Goal: Communication & Community: Share content

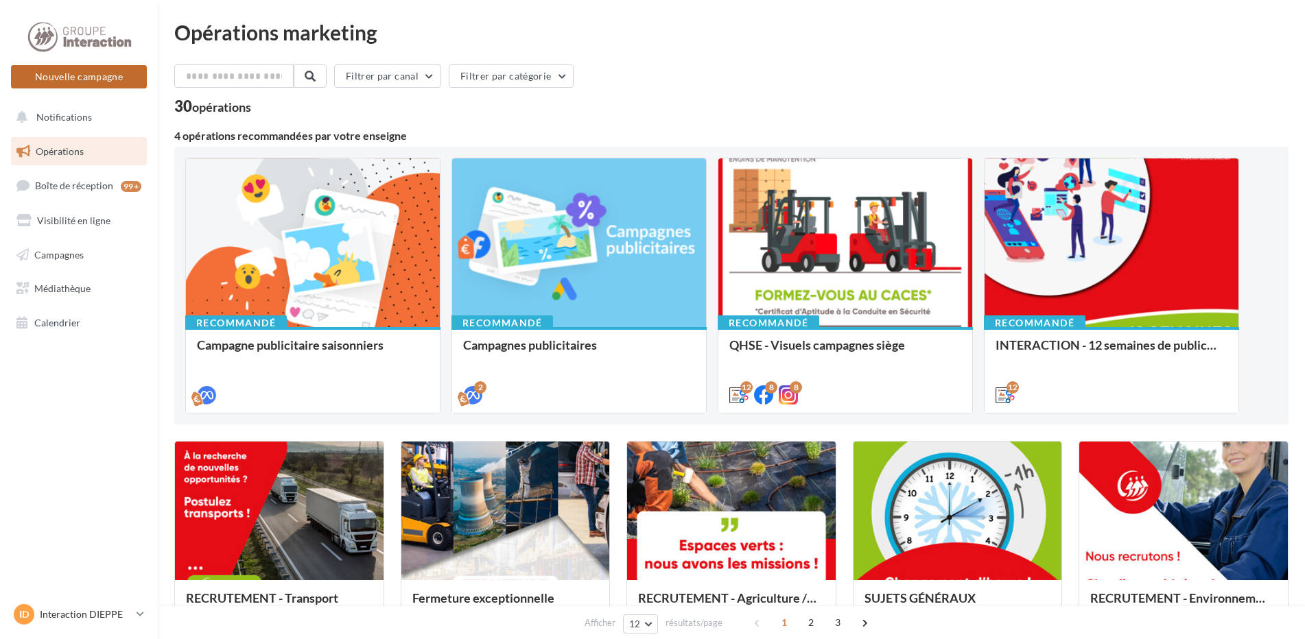
click at [108, 79] on button "Nouvelle campagne" at bounding box center [79, 76] width 136 height 23
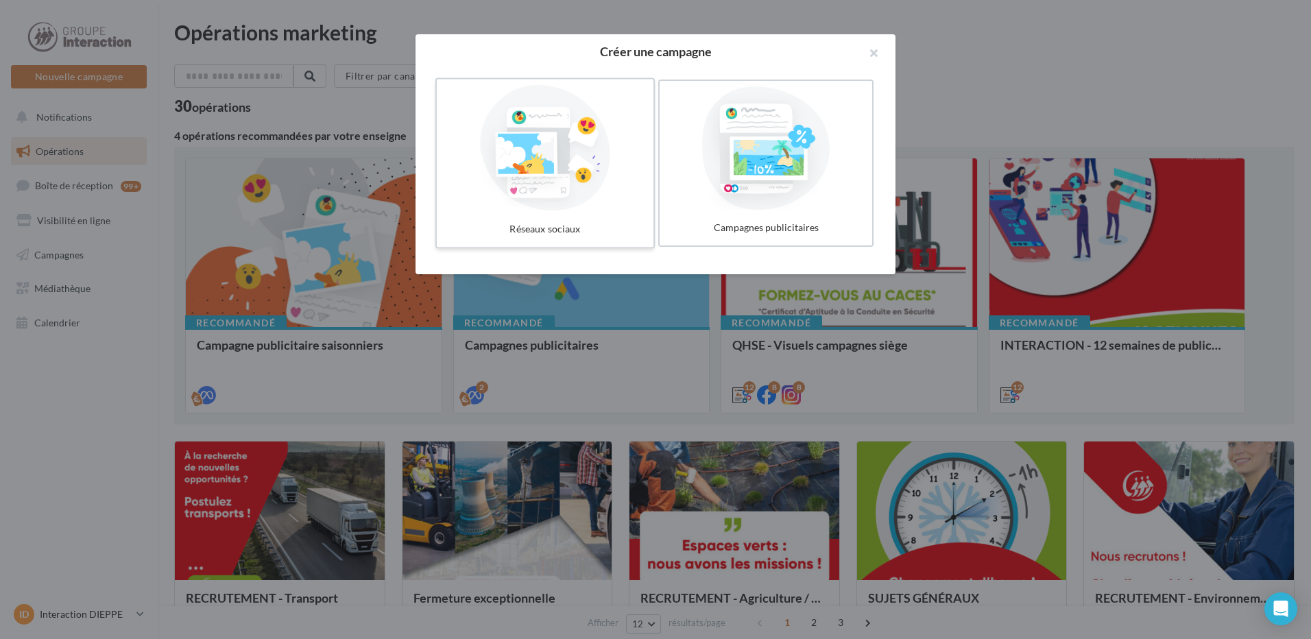
click at [569, 169] on div at bounding box center [545, 148] width 206 height 126
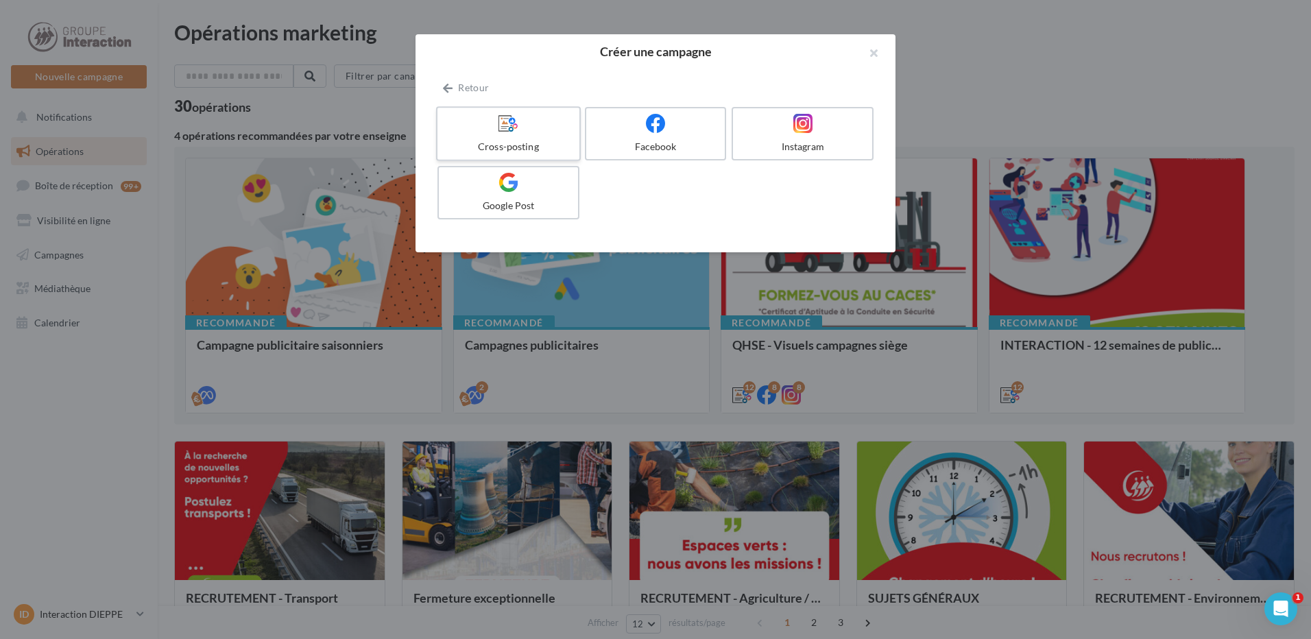
click at [529, 139] on label "Cross-posting" at bounding box center [508, 133] width 145 height 55
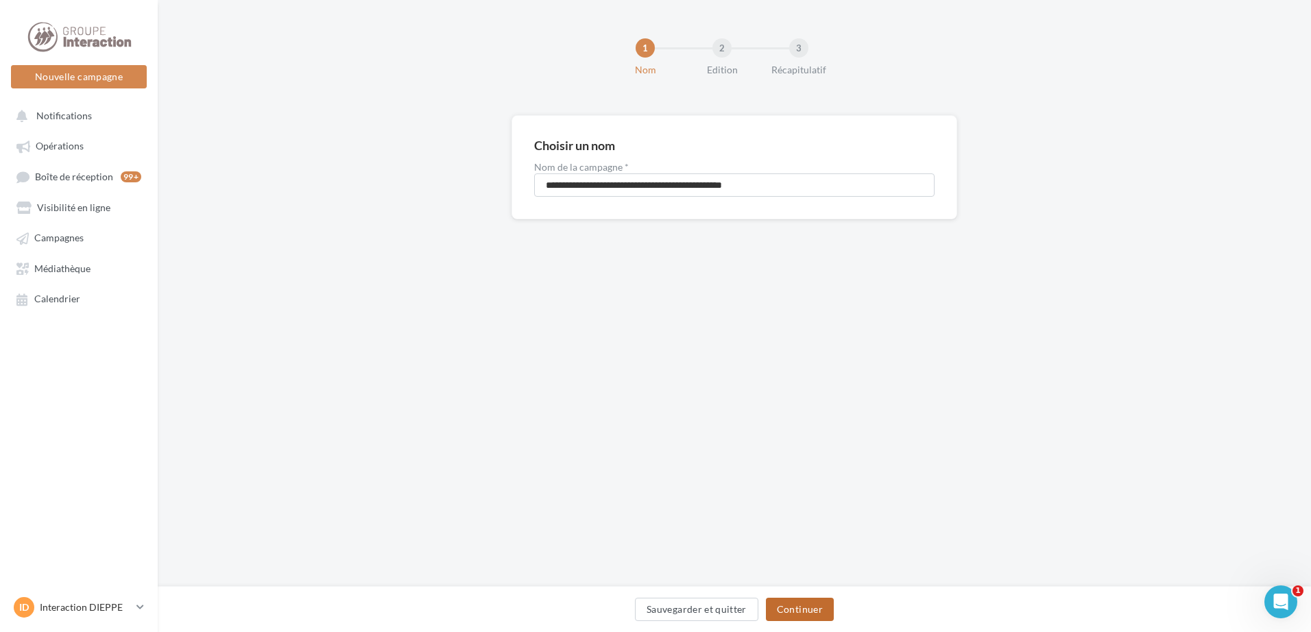
click at [803, 617] on button "Continuer" at bounding box center [800, 609] width 68 height 23
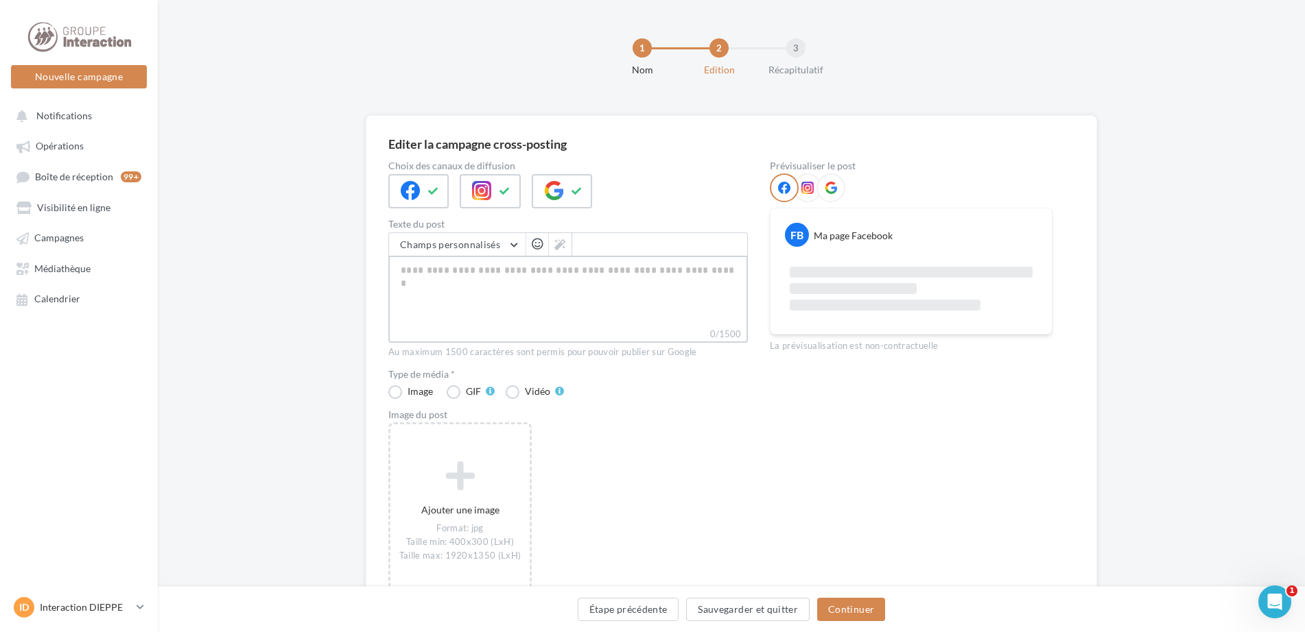
click at [429, 289] on textarea "0/1500" at bounding box center [567, 291] width 359 height 71
paste textarea "**********"
type textarea "**********"
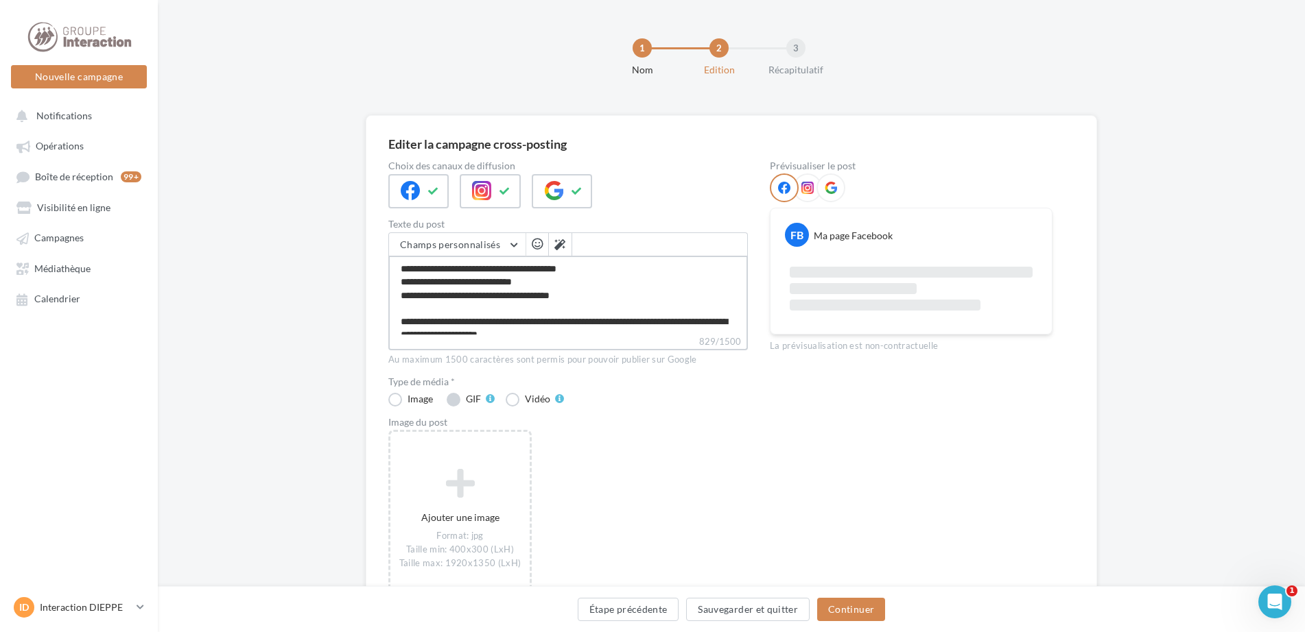
scroll to position [337, 0]
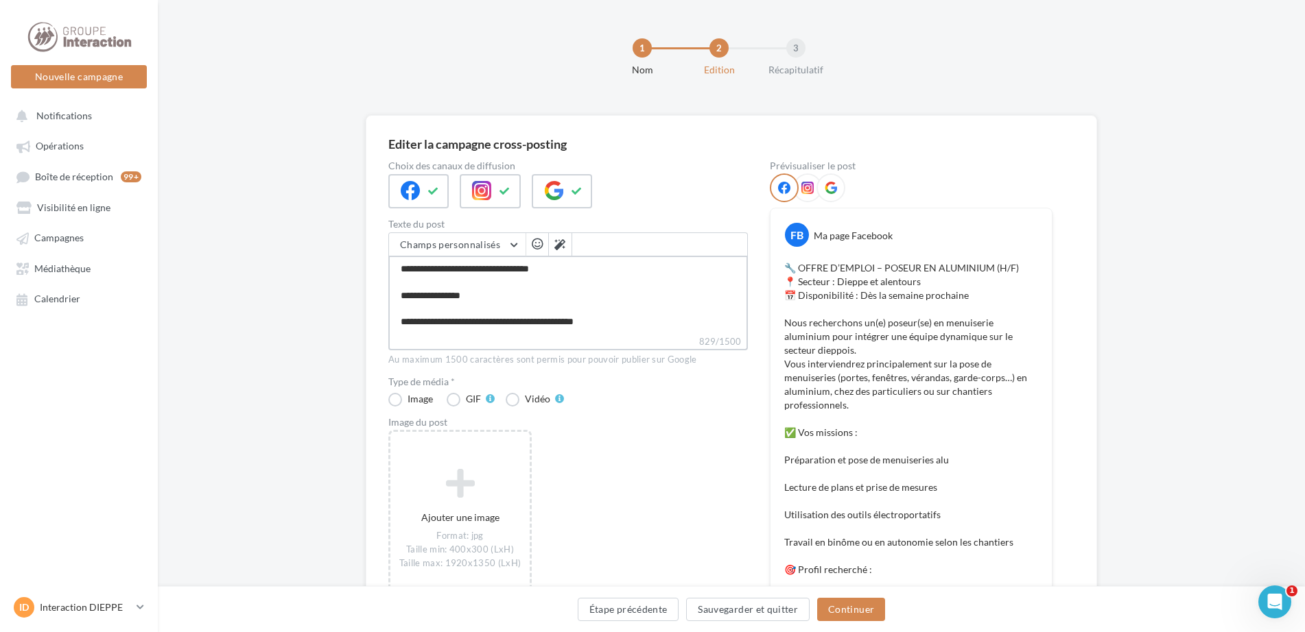
drag, startPoint x: 495, startPoint y: 302, endPoint x: 398, endPoint y: 308, distance: 96.2
click at [398, 308] on textarea "**********" at bounding box center [567, 295] width 359 height 79
type textarea "**********"
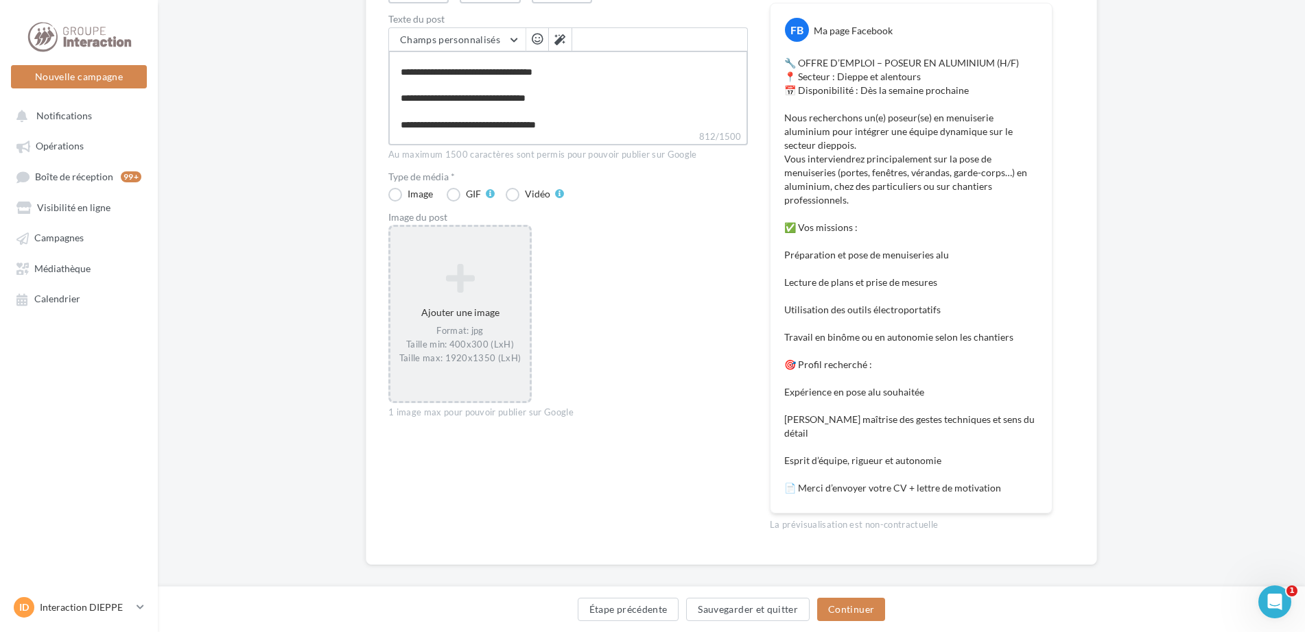
type textarea "**********"
click at [480, 273] on icon at bounding box center [460, 277] width 128 height 33
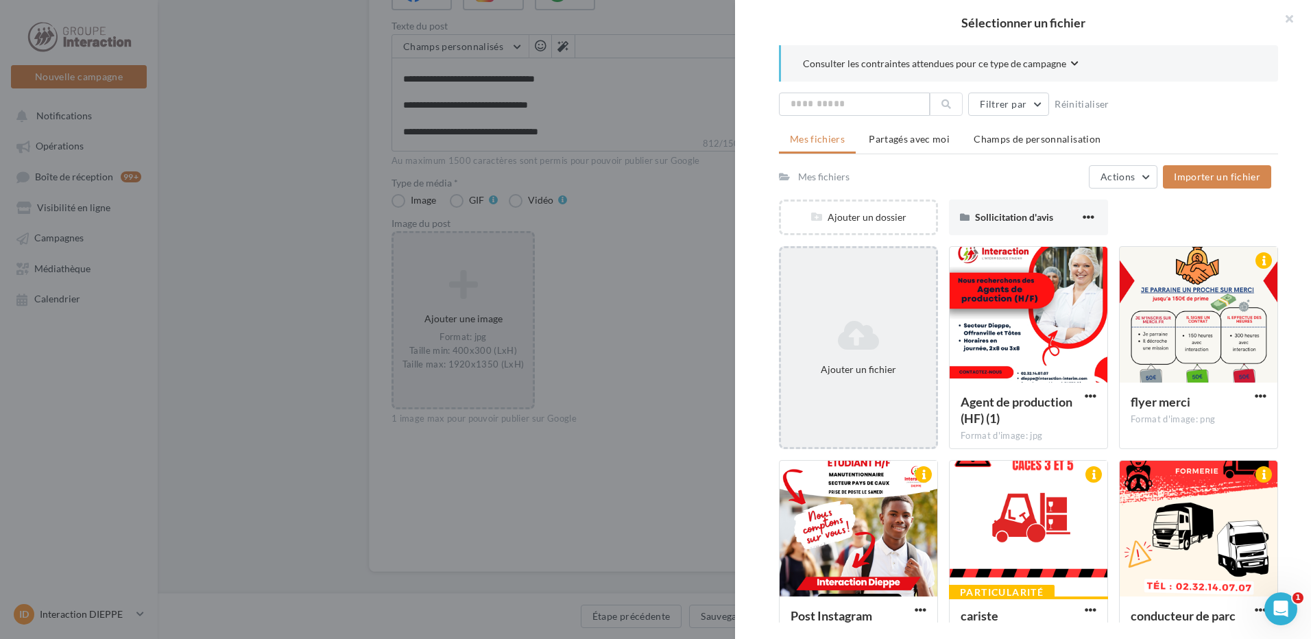
click at [881, 348] on icon at bounding box center [859, 335] width 144 height 33
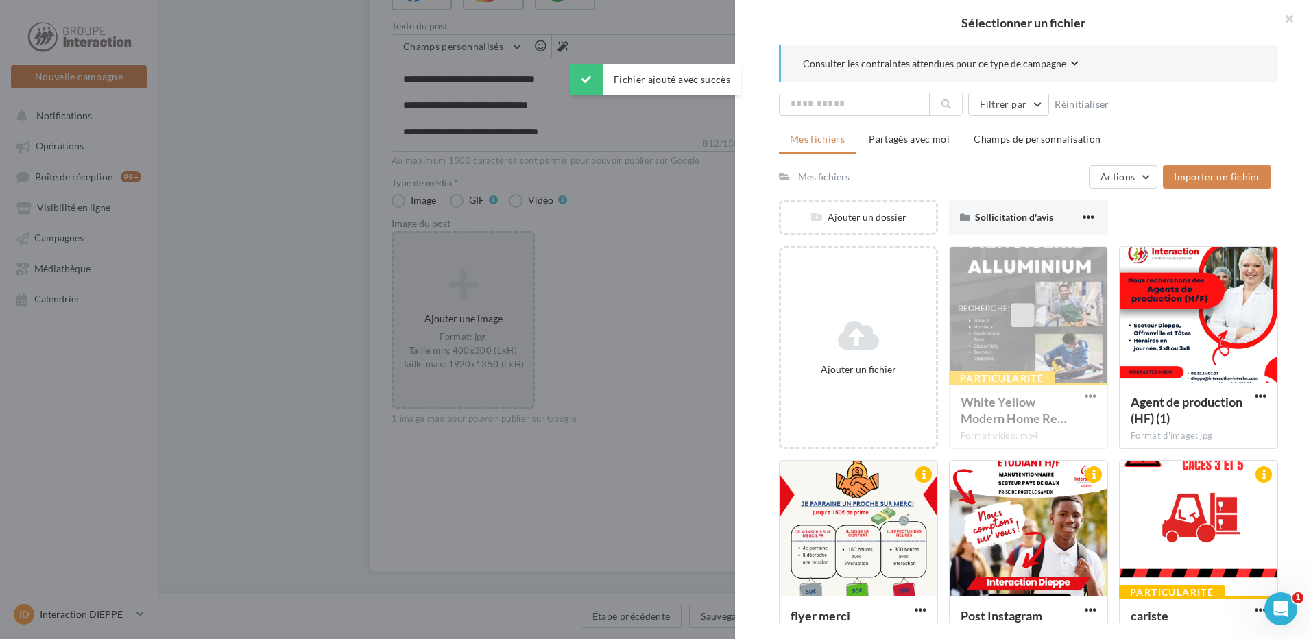
click at [946, 304] on div "Ajouter un fichier" at bounding box center [864, 347] width 170 height 203
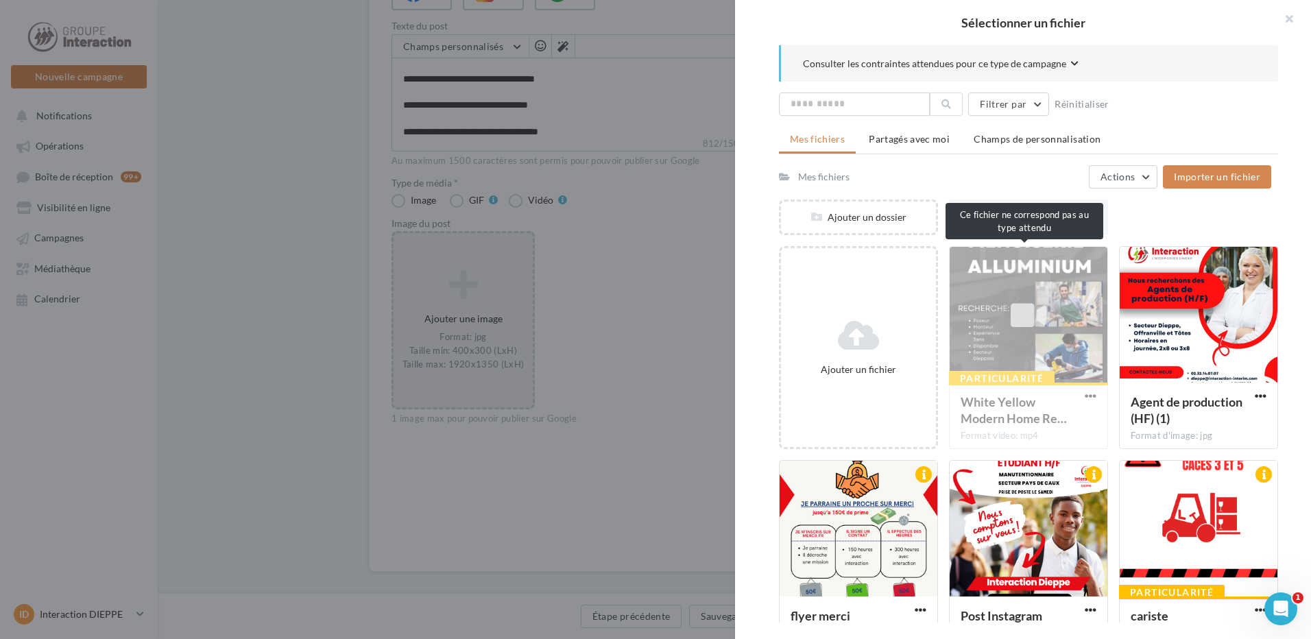
click at [1001, 301] on div "Particularité White Yellow Modern Home Re… Format video: mp4" at bounding box center [1028, 347] width 159 height 203
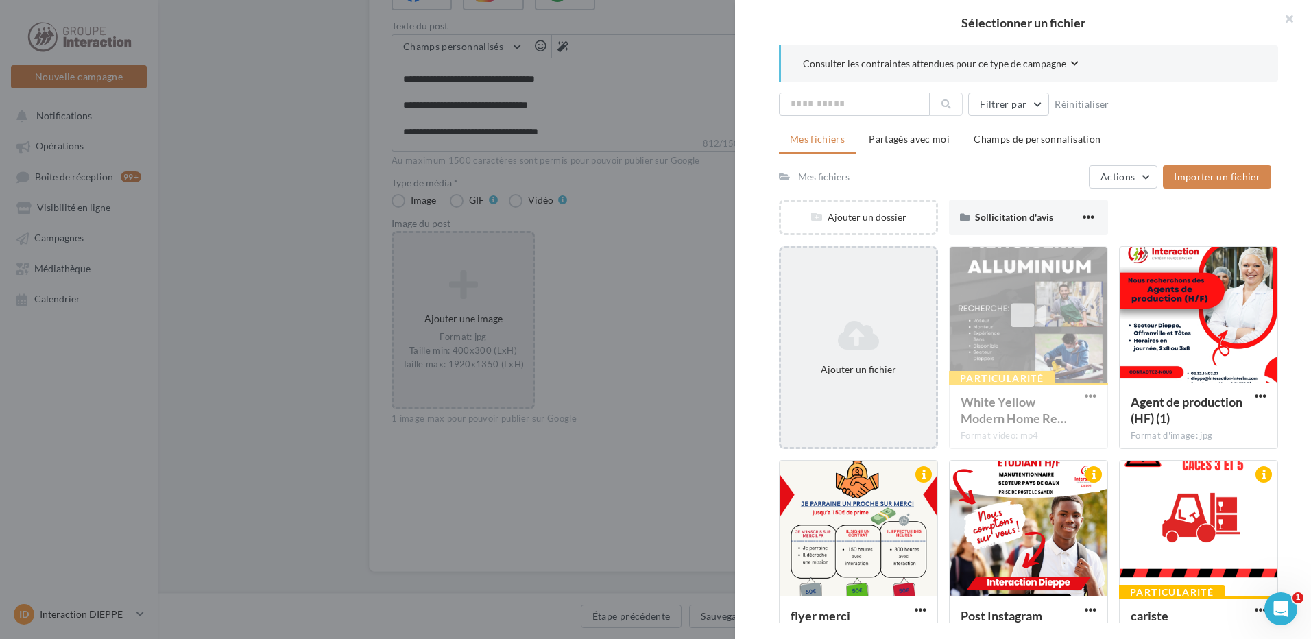
click at [882, 361] on div "Ajouter un fichier" at bounding box center [858, 347] width 155 height 69
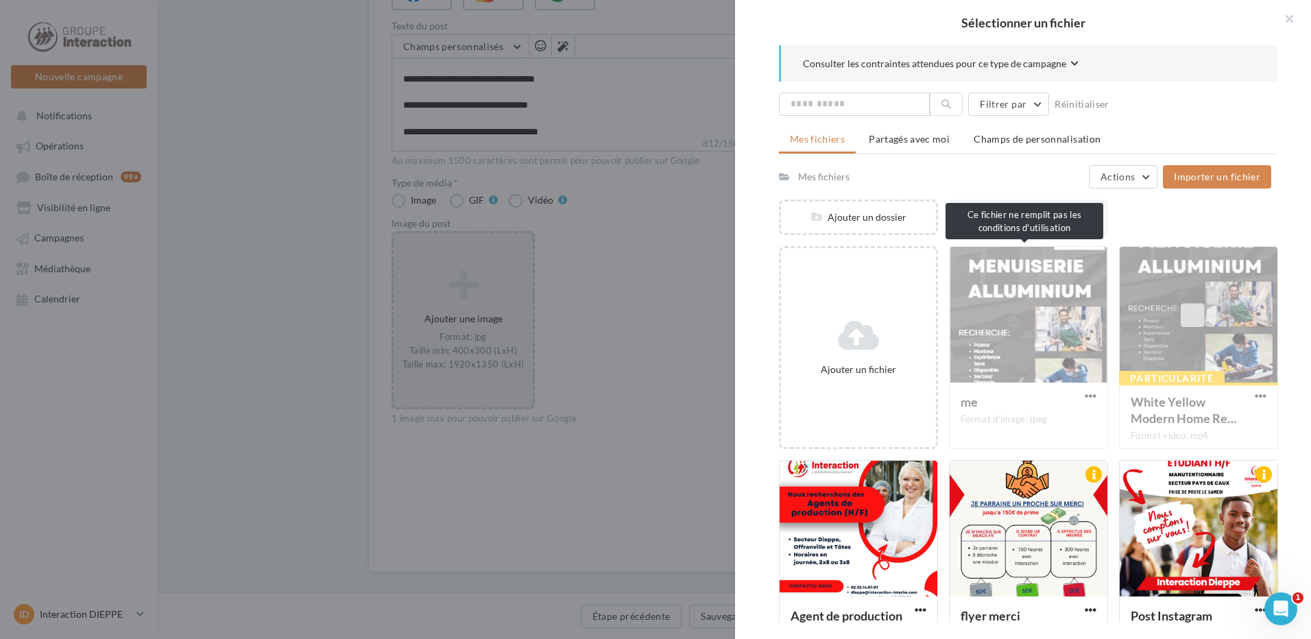
click at [1051, 298] on div "me Format d'image: jpeg" at bounding box center [1028, 347] width 159 height 203
click at [1047, 303] on div "me Format d'image: jpeg" at bounding box center [1028, 347] width 159 height 203
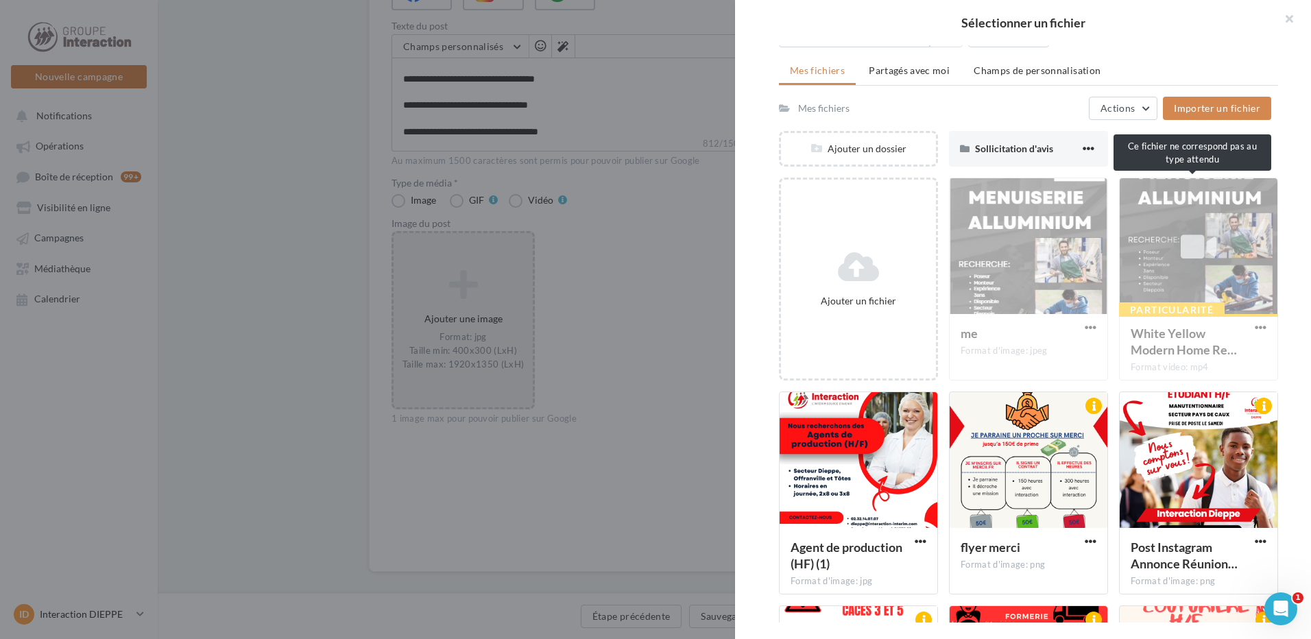
scroll to position [206, 0]
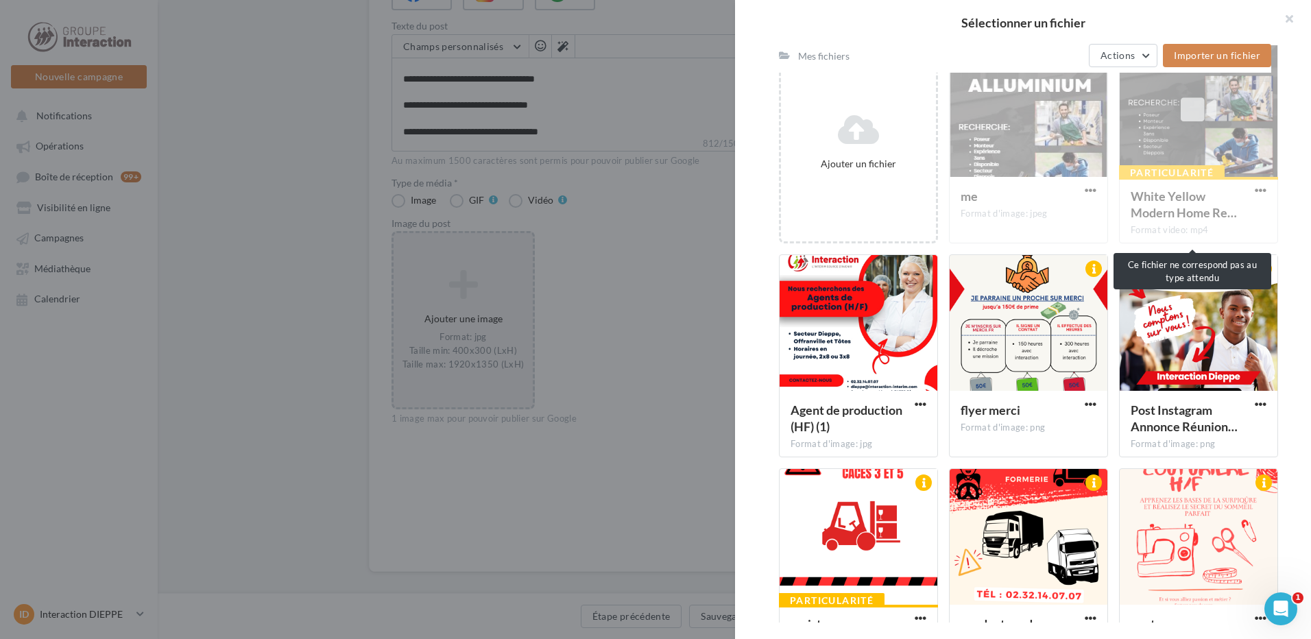
click at [1194, 142] on div "Particularité White Yellow Modern Home Re… Format video: mp4" at bounding box center [1198, 141] width 159 height 203
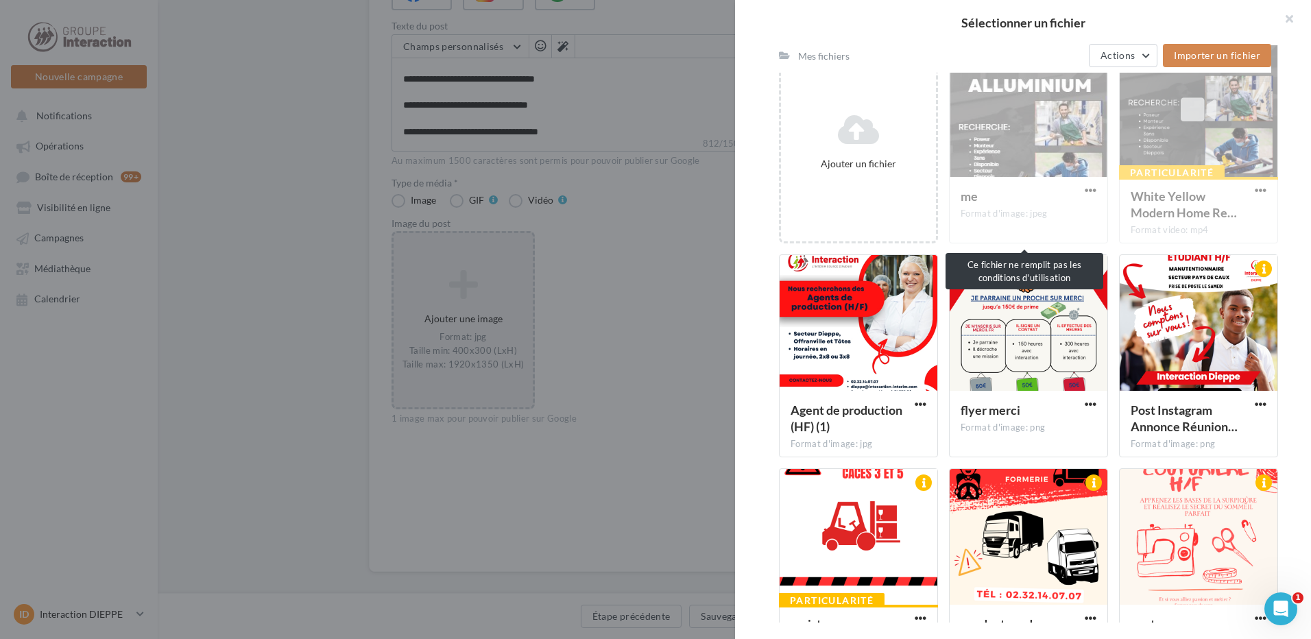
click at [1080, 176] on div "me Format d'image: jpeg" at bounding box center [1028, 141] width 159 height 203
click at [1081, 176] on div "me Format d'image: jpeg" at bounding box center [1028, 141] width 159 height 203
click at [1082, 176] on div "me Format d'image: jpeg" at bounding box center [1028, 141] width 159 height 203
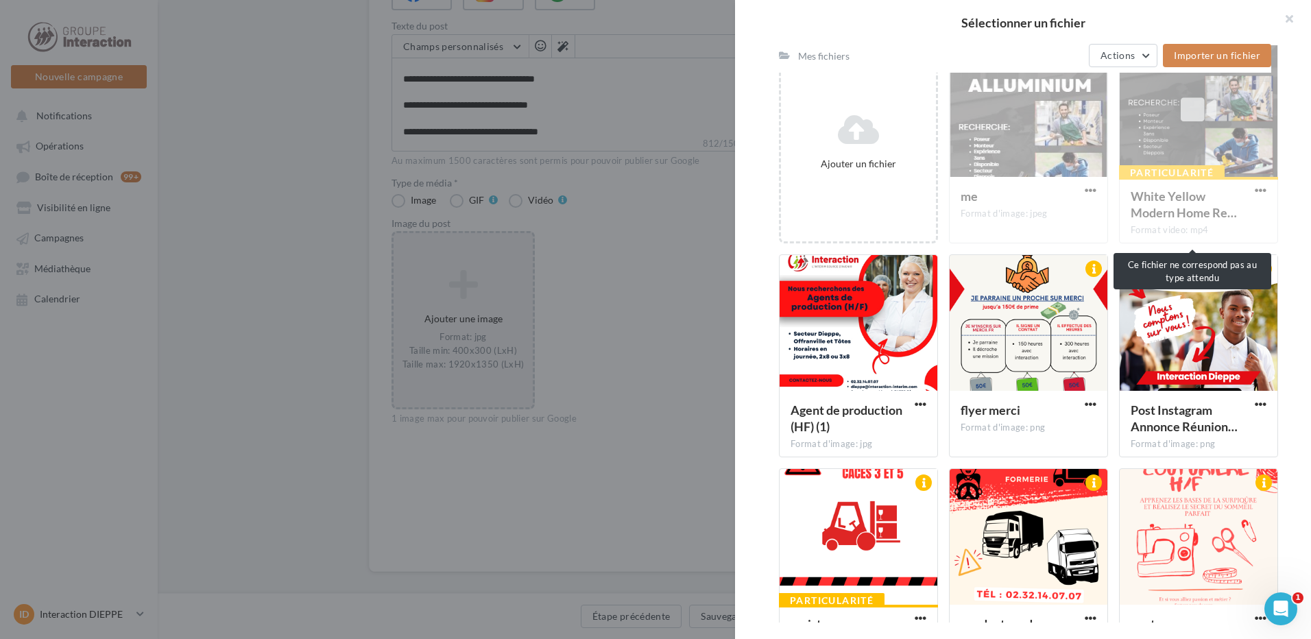
click at [1145, 164] on div "Particularité White Yellow Modern Home Re… Format video: mp4" at bounding box center [1198, 141] width 159 height 203
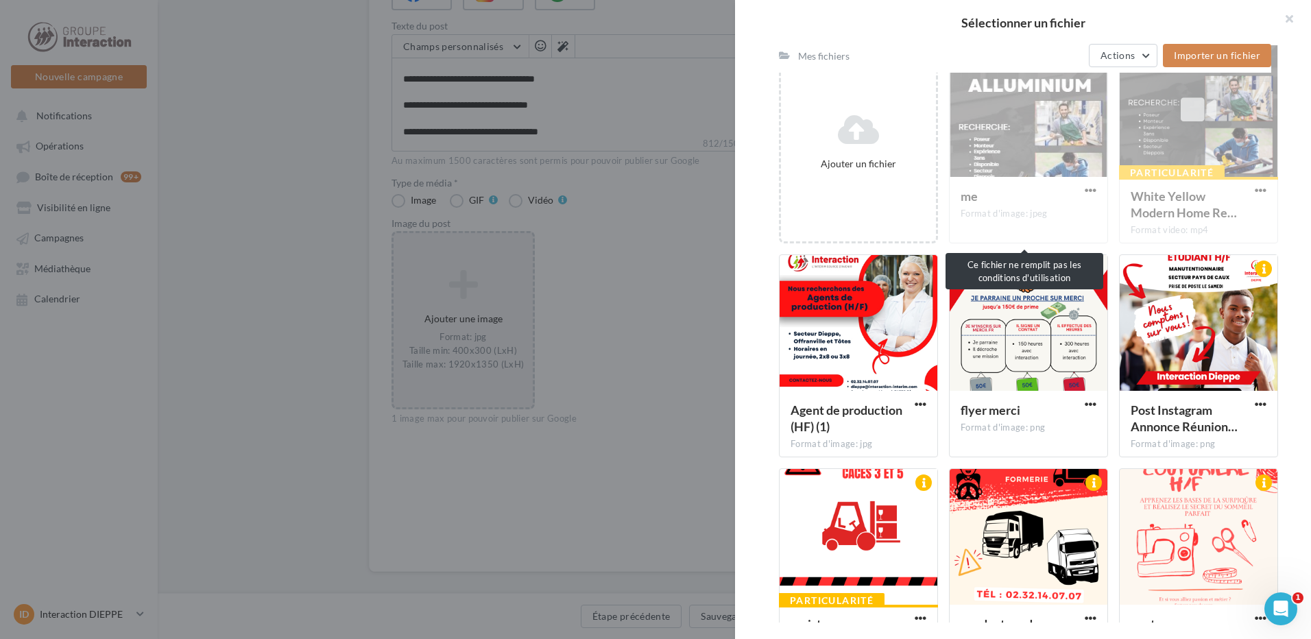
click at [992, 128] on div "me Format d'image: jpeg" at bounding box center [1028, 141] width 159 height 203
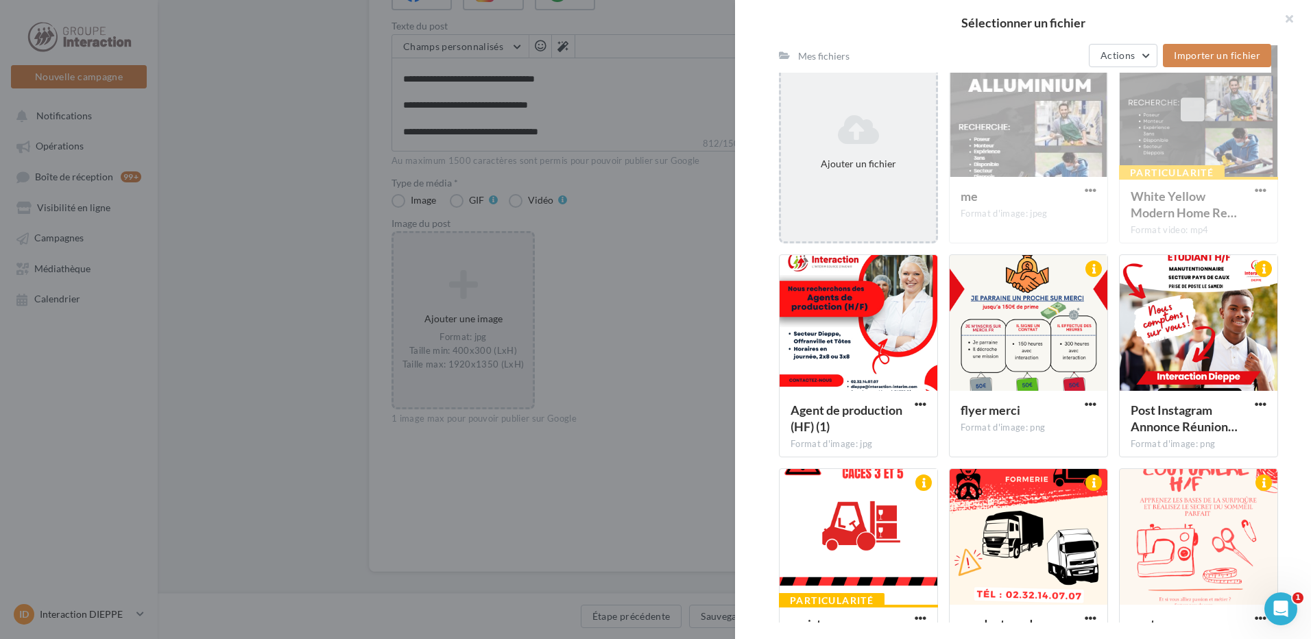
click at [853, 167] on div "Ajouter un fichier" at bounding box center [858, 142] width 155 height 69
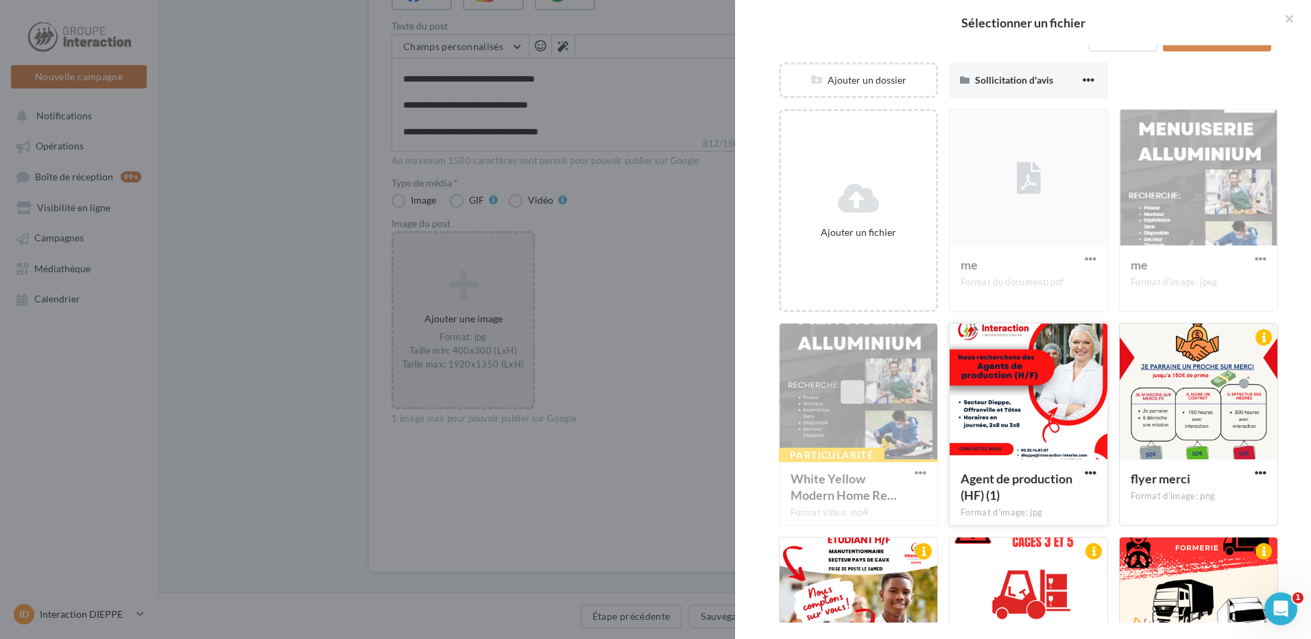
scroll to position [0, 0]
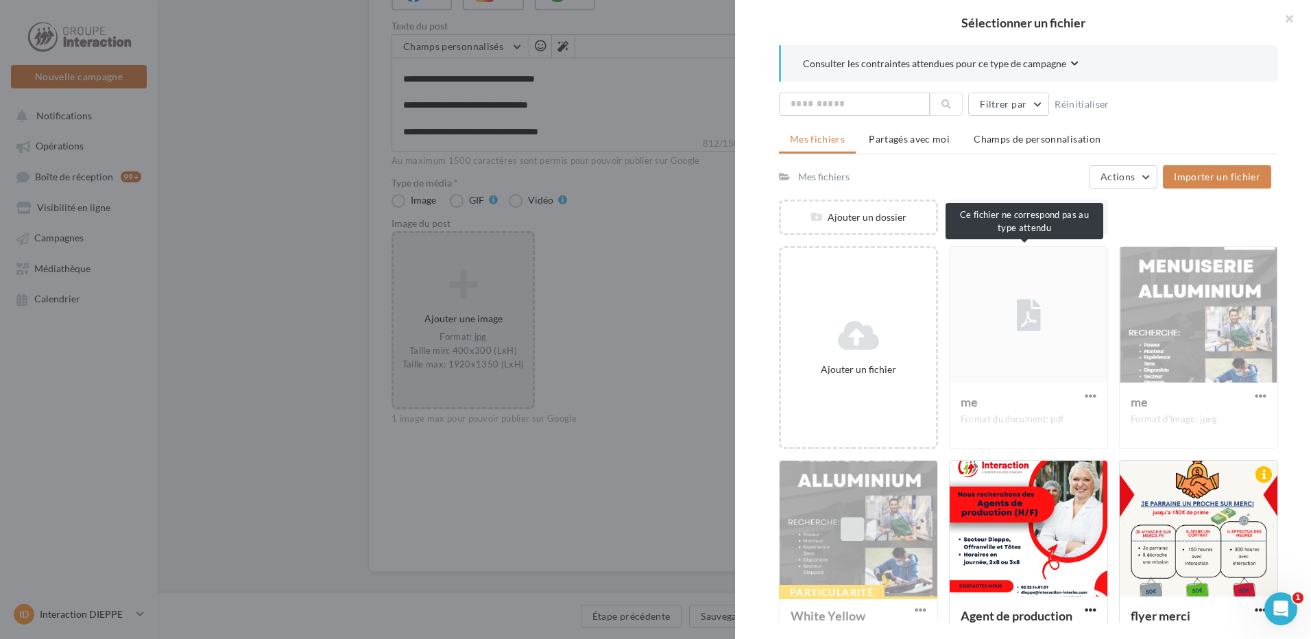
click at [1013, 397] on div "me Format du document: pdf" at bounding box center [1028, 347] width 159 height 203
click at [1038, 356] on div "me Format du document: pdf" at bounding box center [1028, 347] width 159 height 203
click at [1067, 337] on div "me Format du document: pdf" at bounding box center [1028, 347] width 159 height 203
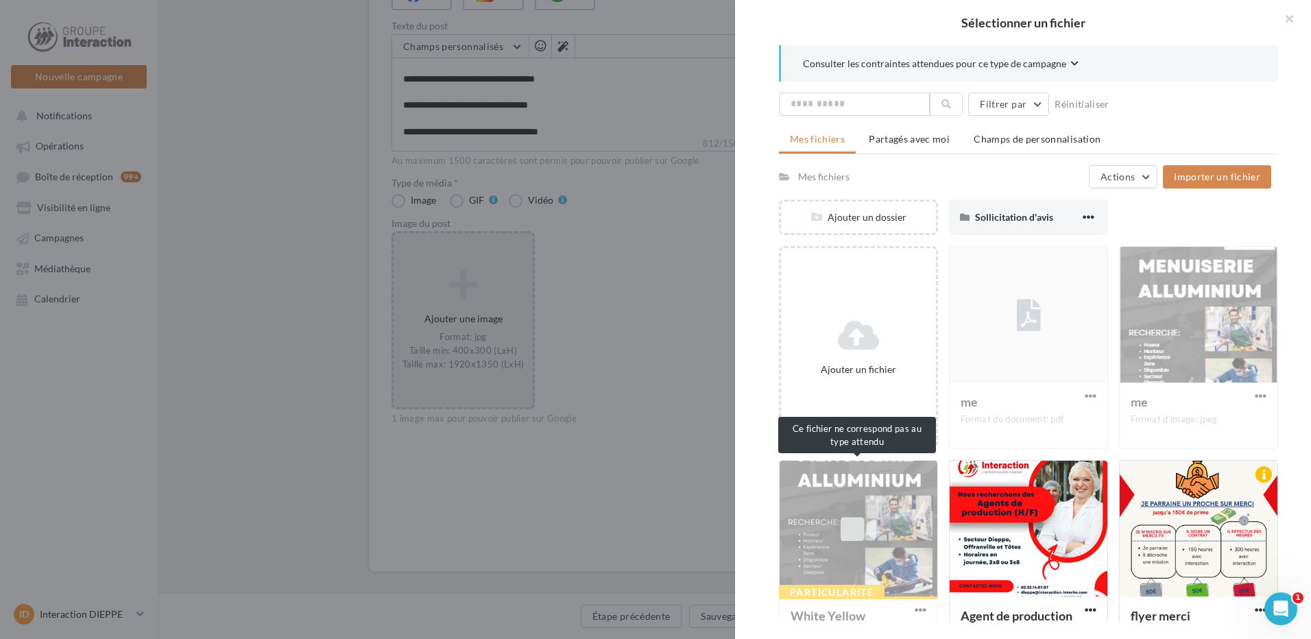
click at [833, 534] on div "Particularité White Yellow Modern Home Re… Format video: mp4" at bounding box center [858, 561] width 159 height 203
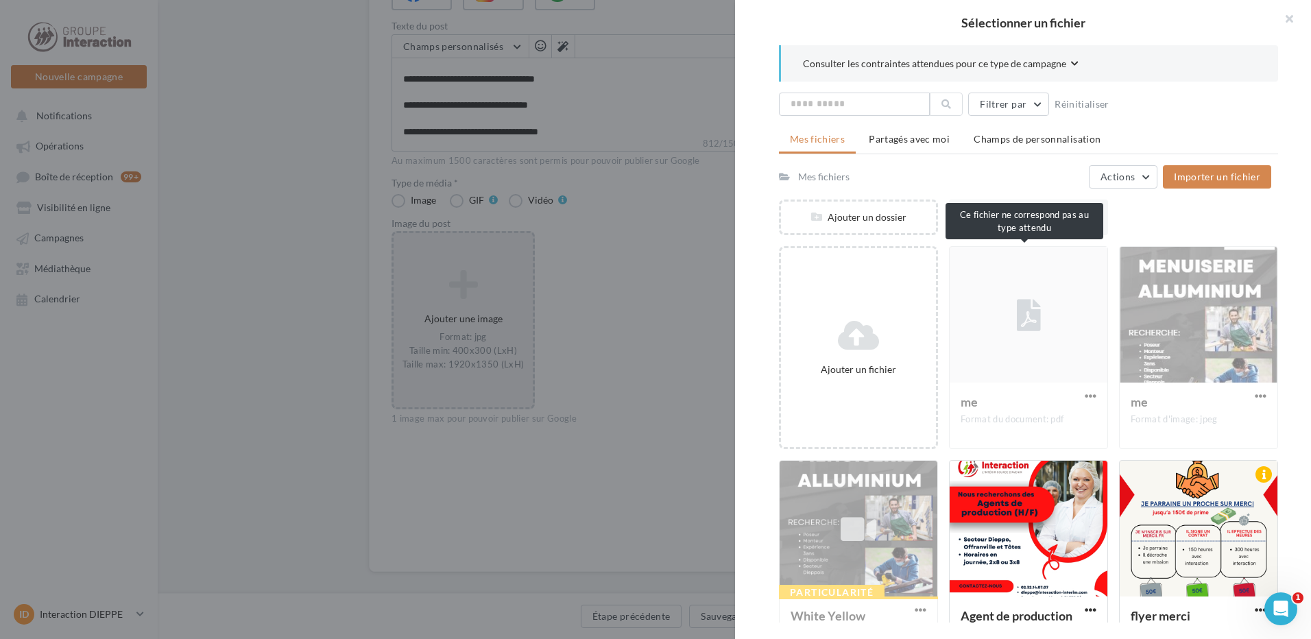
click at [1025, 311] on div "me Format du document: pdf" at bounding box center [1028, 347] width 159 height 203
click at [1025, 312] on div "me Format du document: pdf" at bounding box center [1028, 347] width 159 height 203
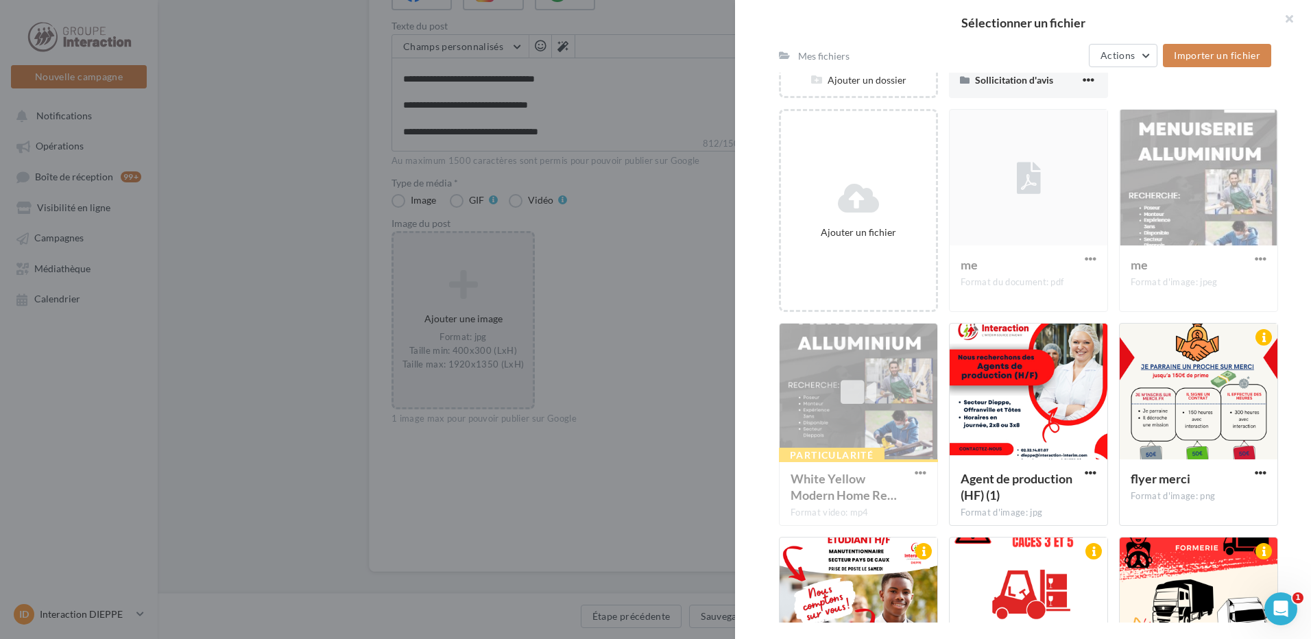
scroll to position [206, 0]
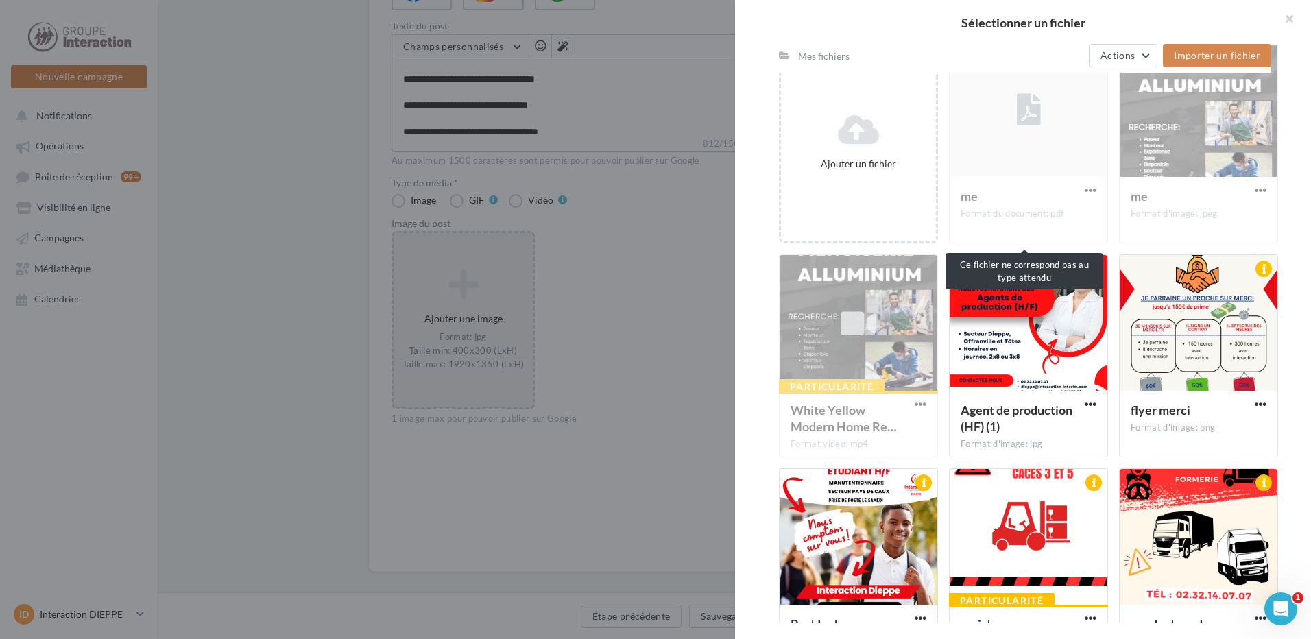
click at [1010, 133] on div "me Format du document: pdf" at bounding box center [1028, 141] width 159 height 203
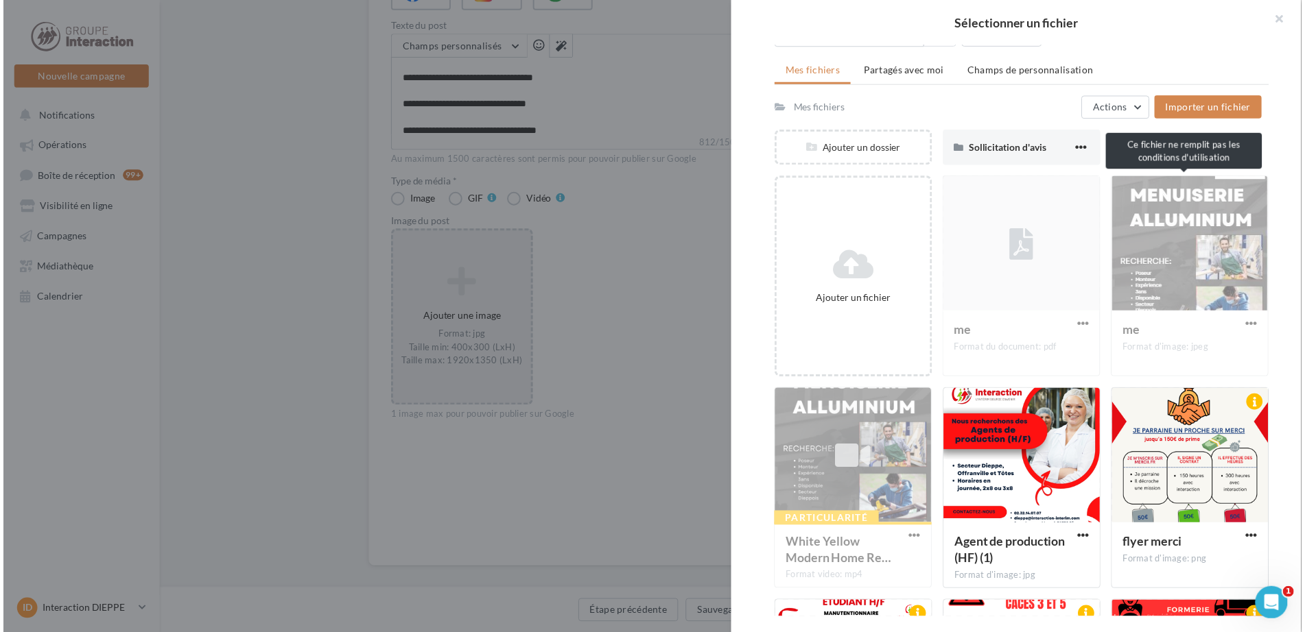
scroll to position [137, 0]
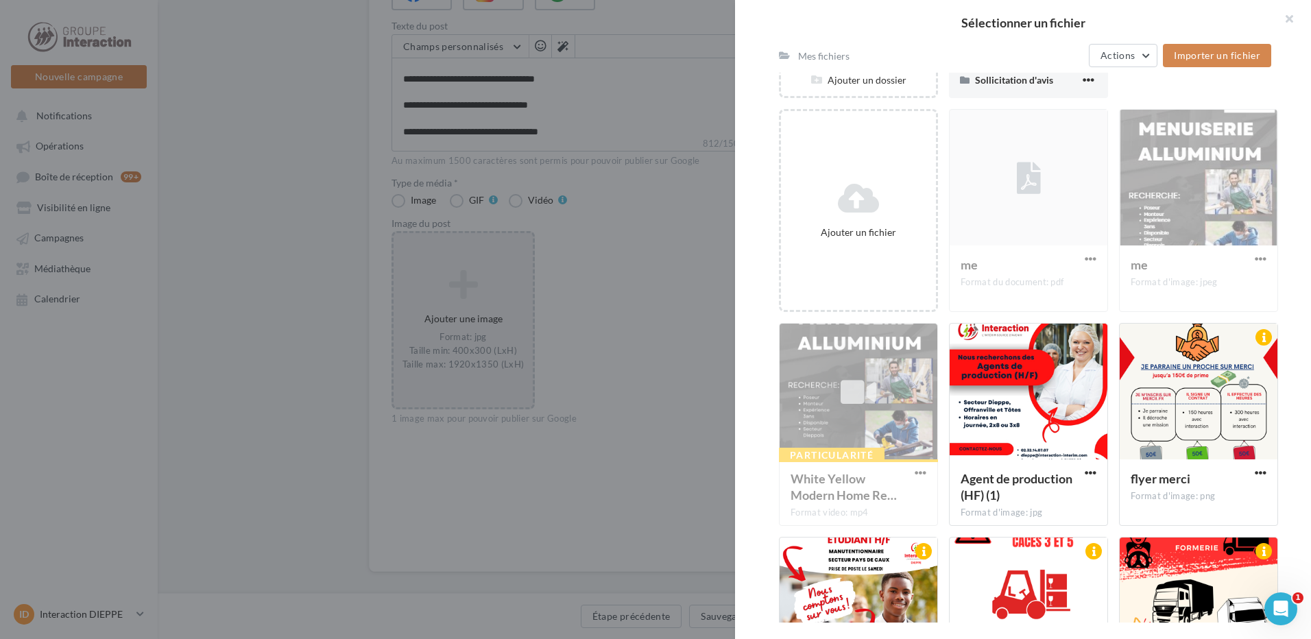
click at [881, 429] on div "Particularité White Yellow Modern Home Re… Format video: mp4" at bounding box center [858, 424] width 159 height 203
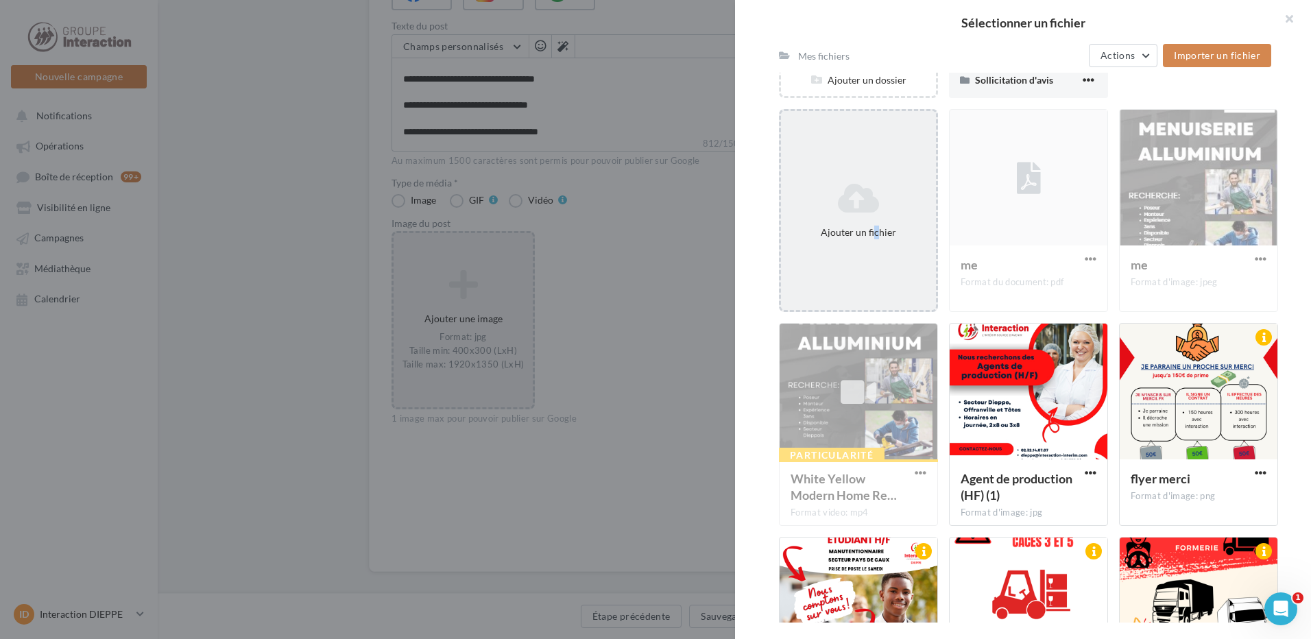
click at [871, 254] on div "Ajouter un fichier" at bounding box center [858, 210] width 159 height 203
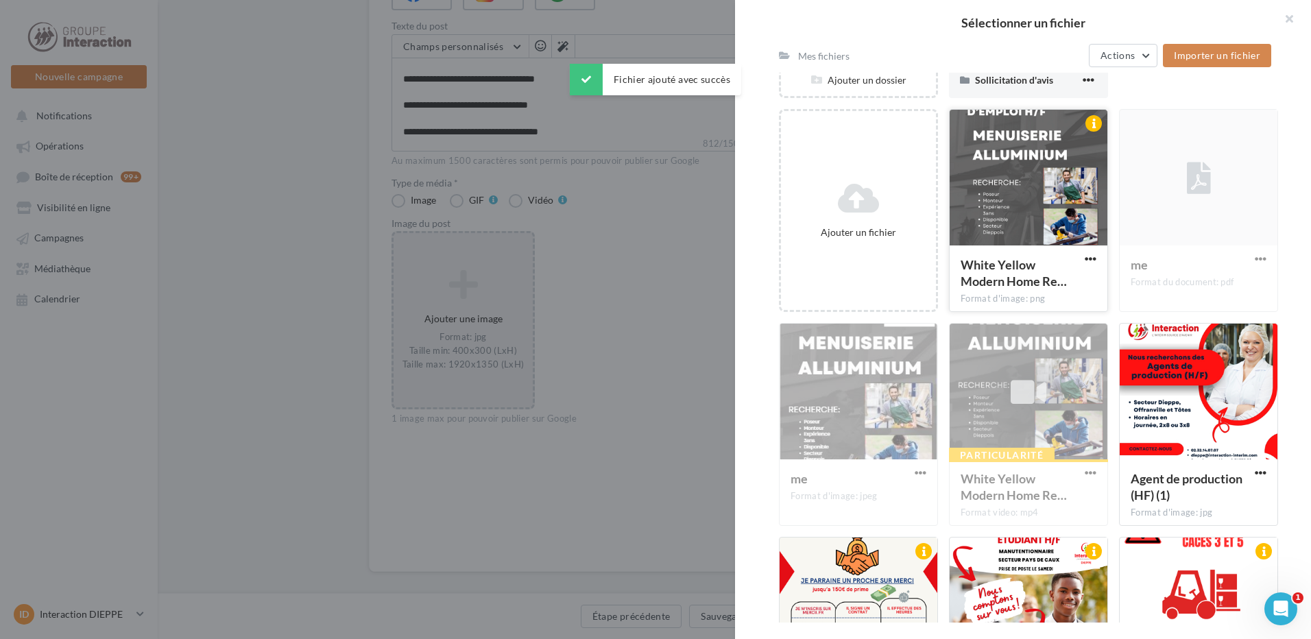
click at [997, 173] on div at bounding box center [1029, 178] width 158 height 137
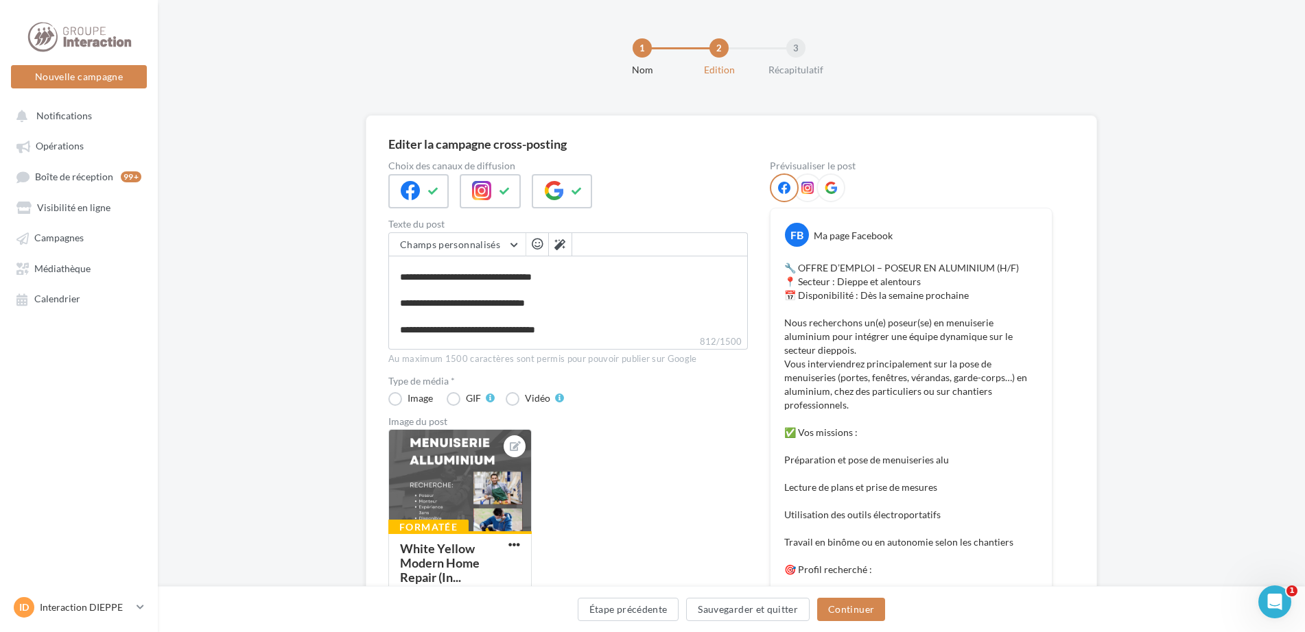
scroll to position [274, 0]
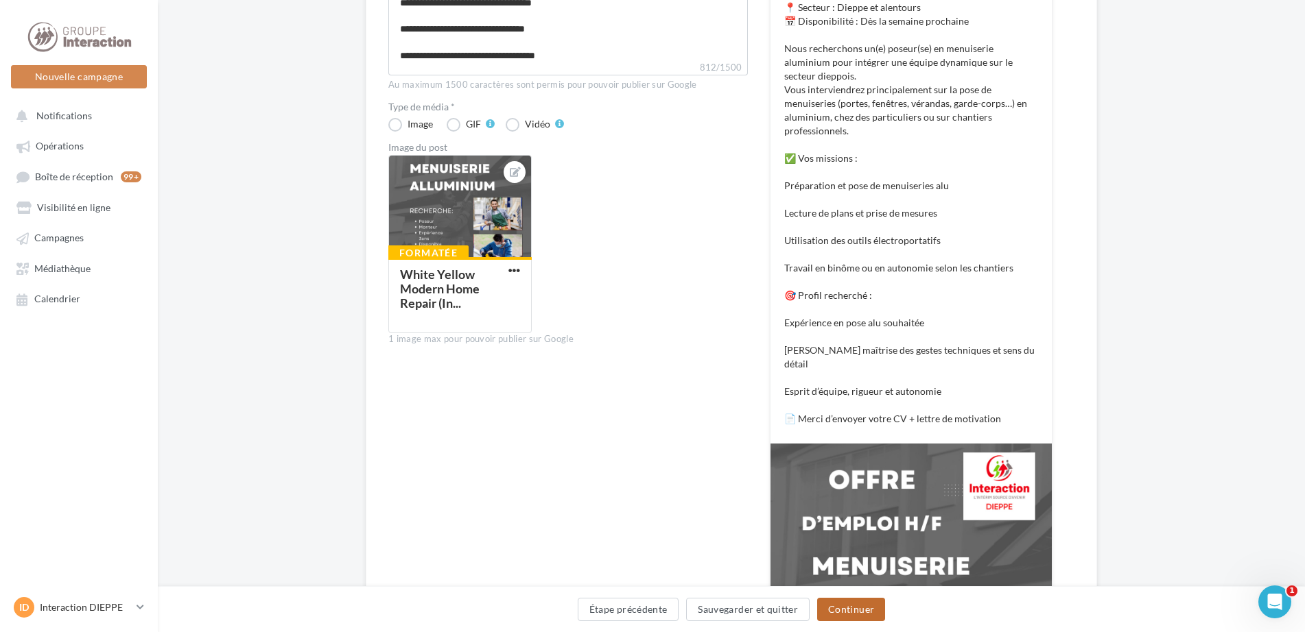
click at [858, 617] on button "Continuer" at bounding box center [851, 609] width 68 height 23
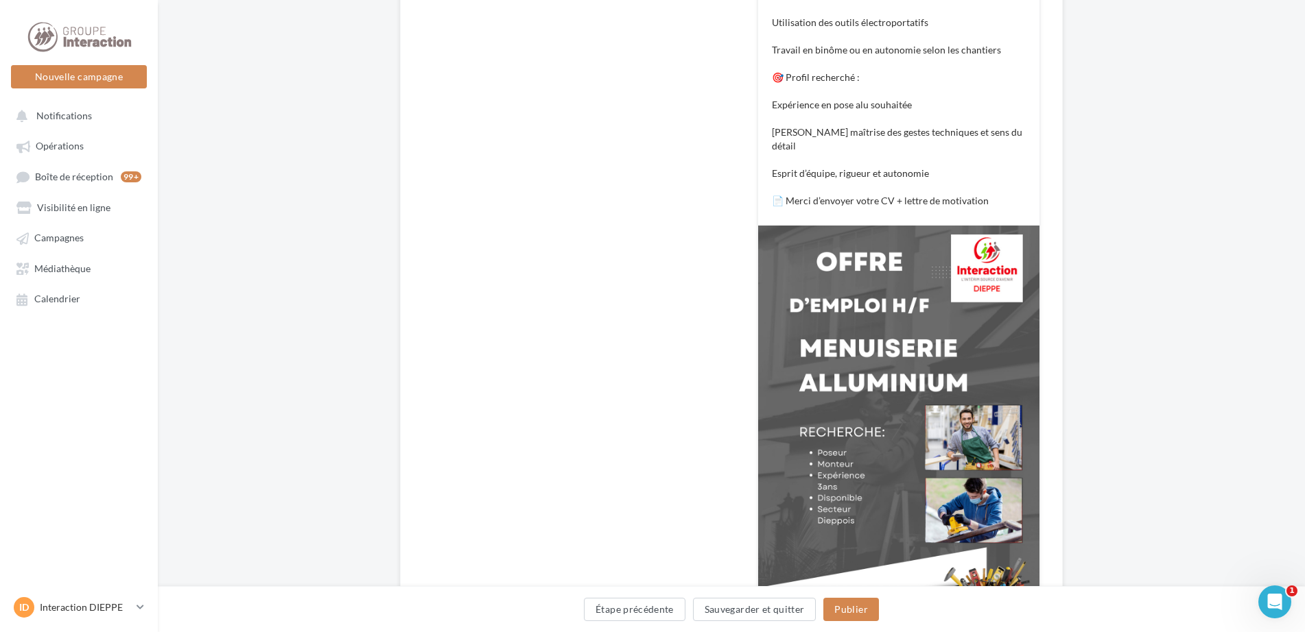
scroll to position [580, 0]
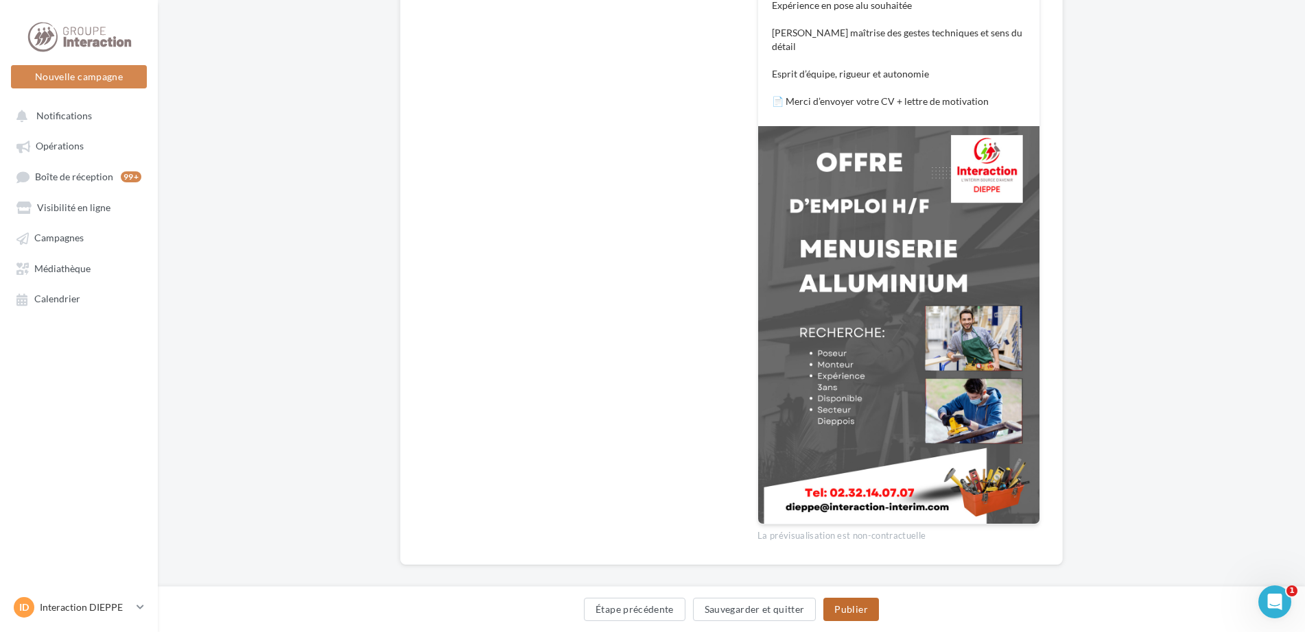
click at [864, 608] on button "Publier" at bounding box center [850, 609] width 55 height 23
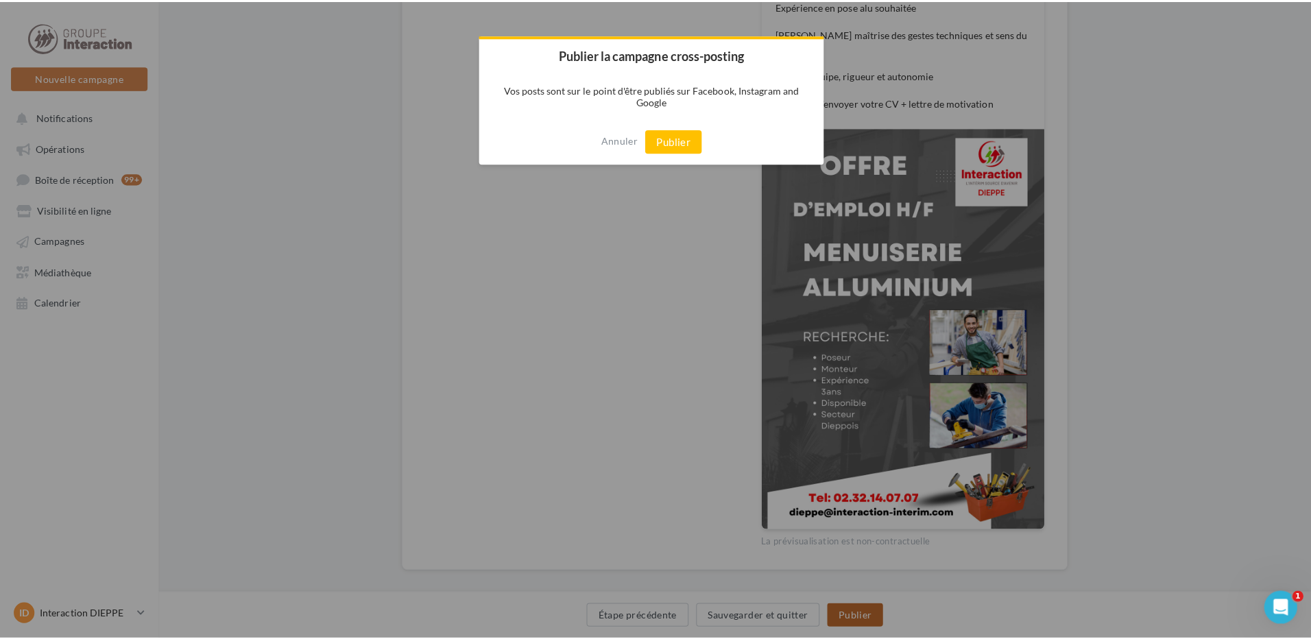
scroll to position [573, 0]
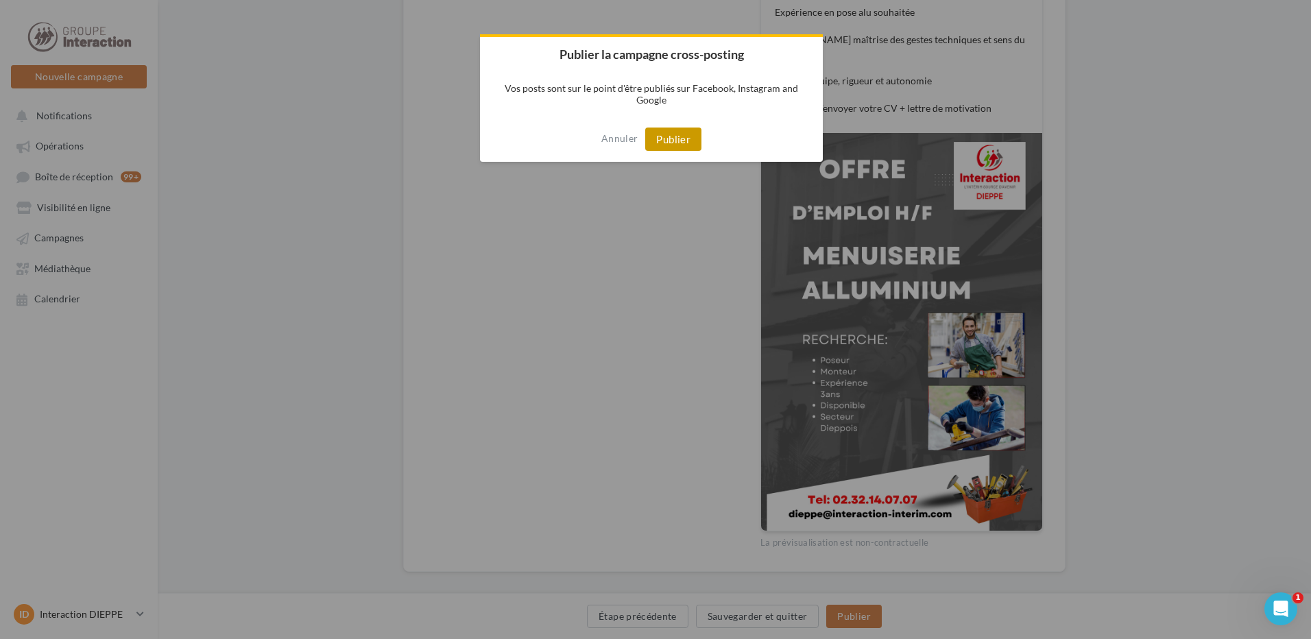
click at [668, 142] on button "Publier" at bounding box center [673, 139] width 56 height 23
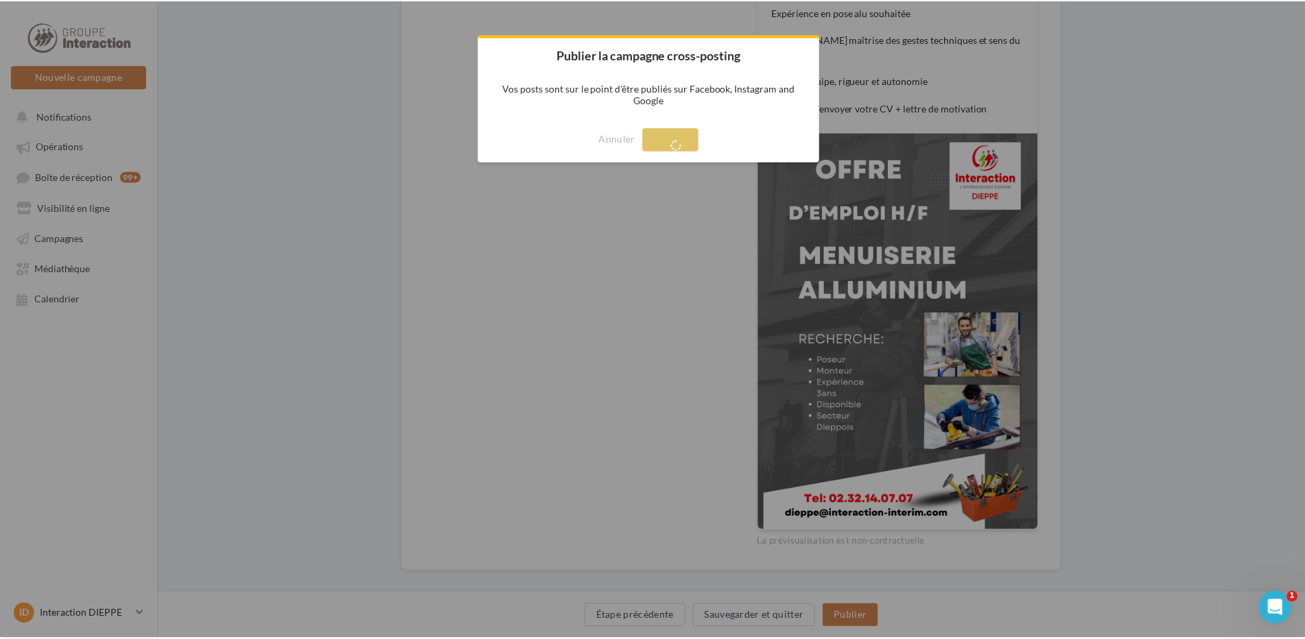
scroll to position [22, 0]
